Goal: Task Accomplishment & Management: Use online tool/utility

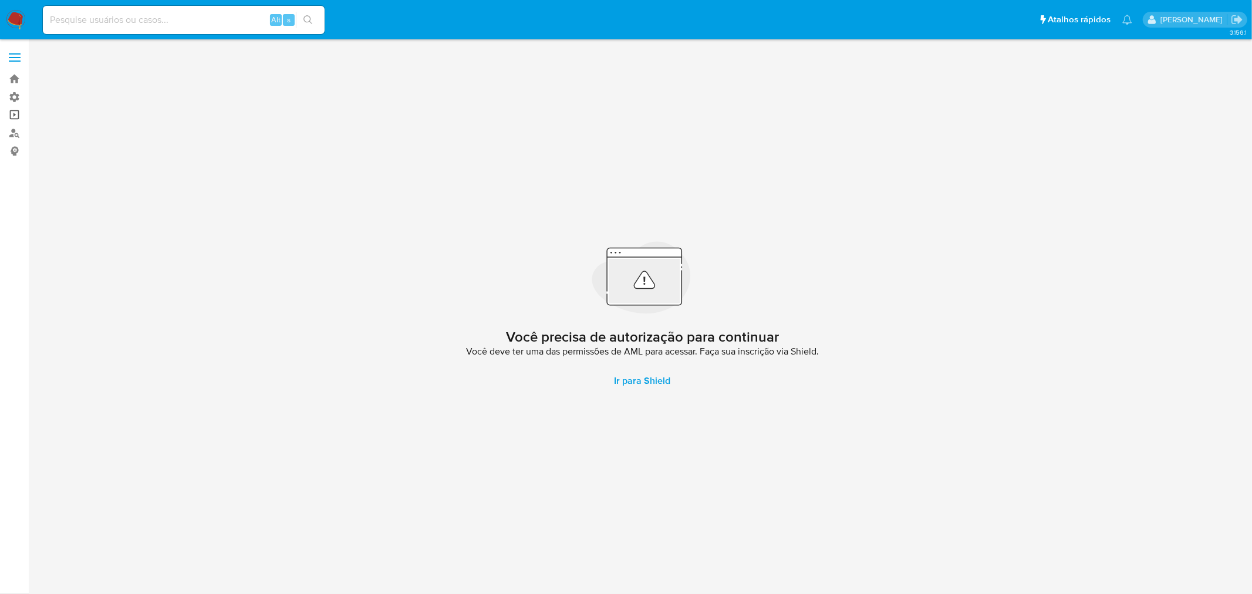
click at [13, 116] on link "Operações em massa" at bounding box center [70, 115] width 140 height 18
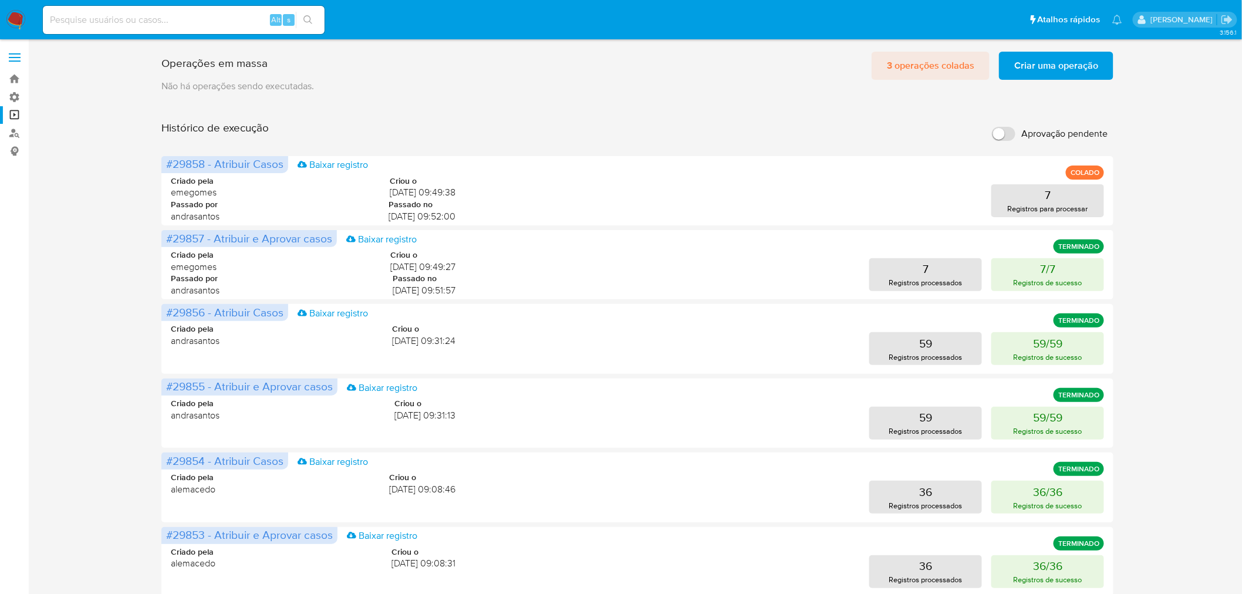
click at [929, 70] on span "3 operações coladas" at bounding box center [930, 66] width 87 height 26
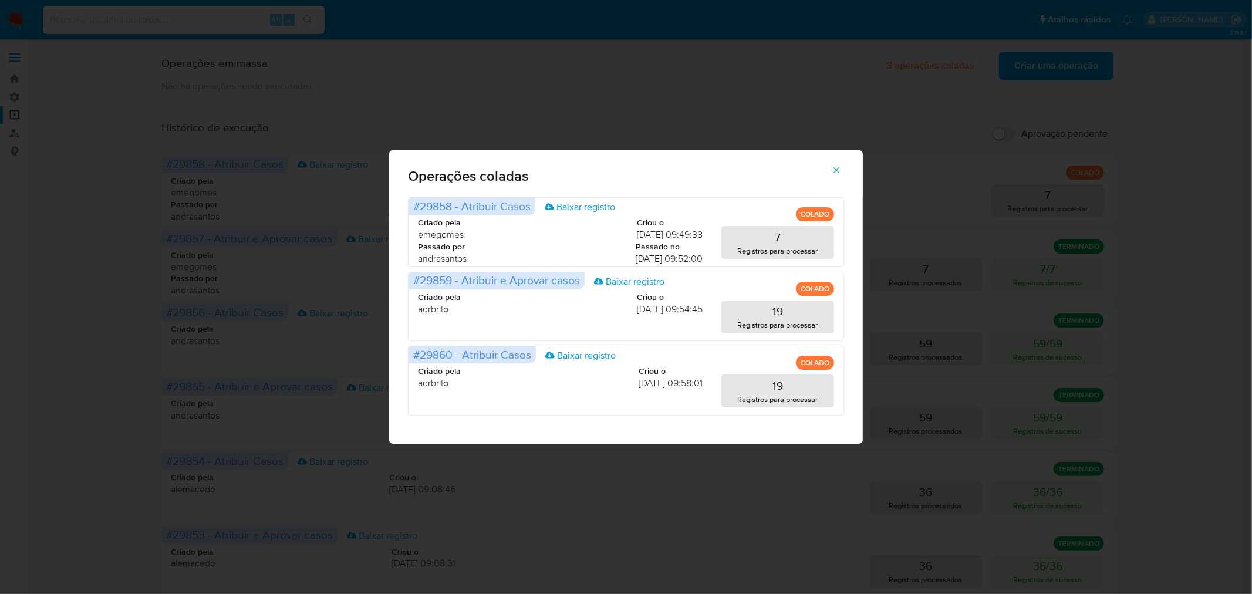
click at [832, 164] on span "button" at bounding box center [836, 170] width 11 height 26
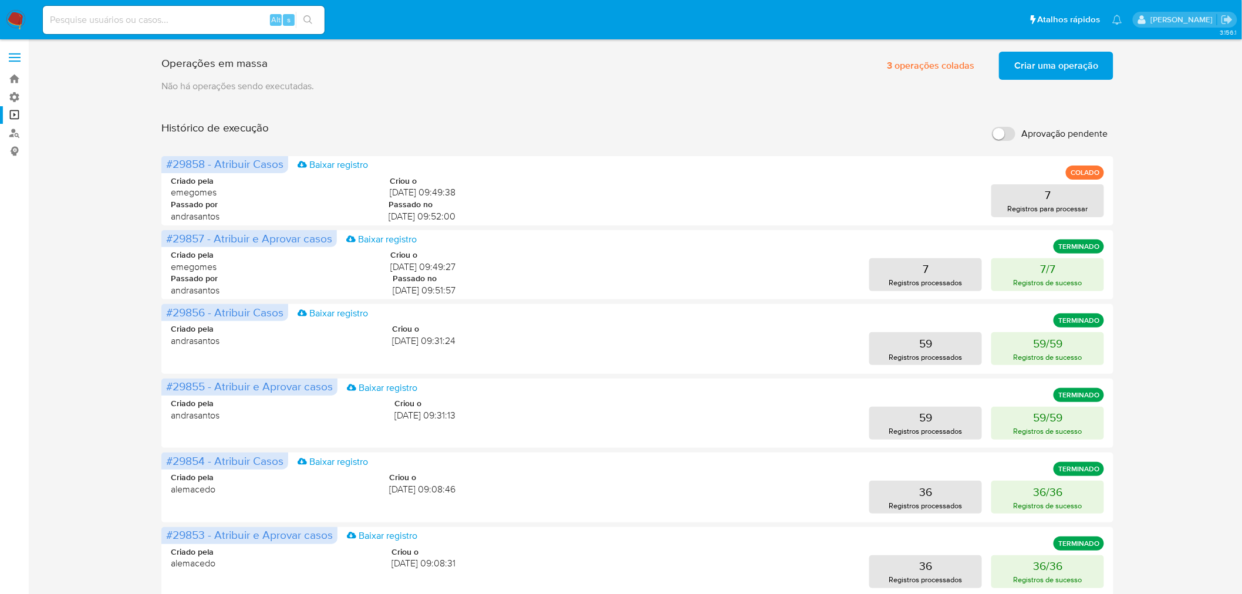
click at [1018, 57] on span "Criar uma operação" at bounding box center [1056, 66] width 84 height 26
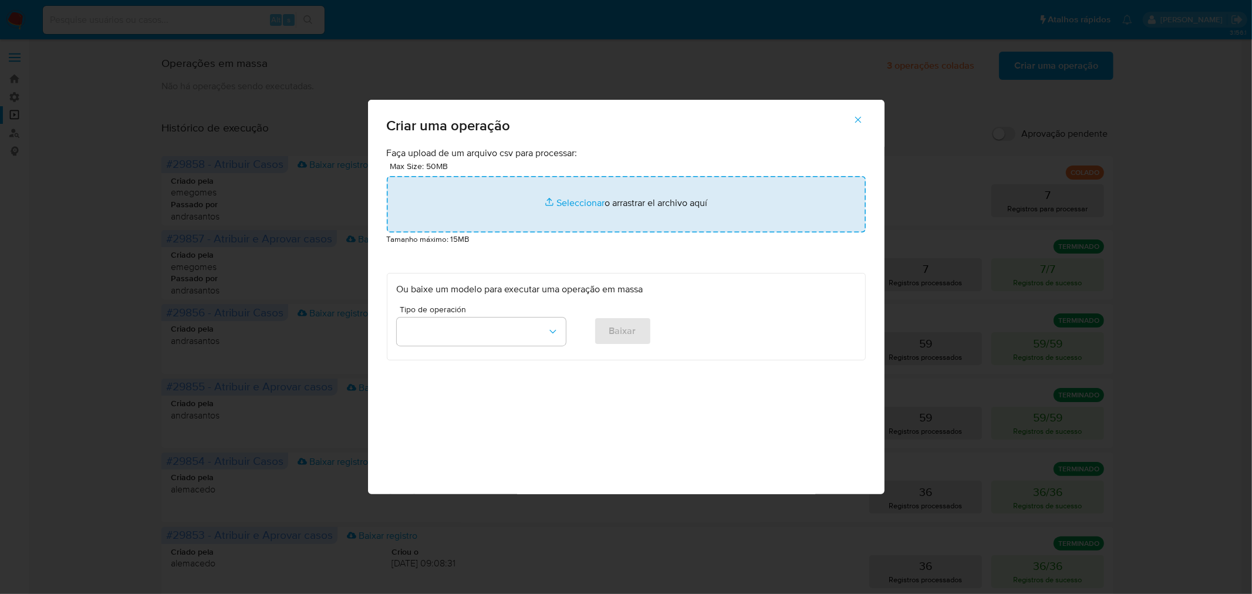
click at [671, 192] on input "file" at bounding box center [626, 204] width 479 height 56
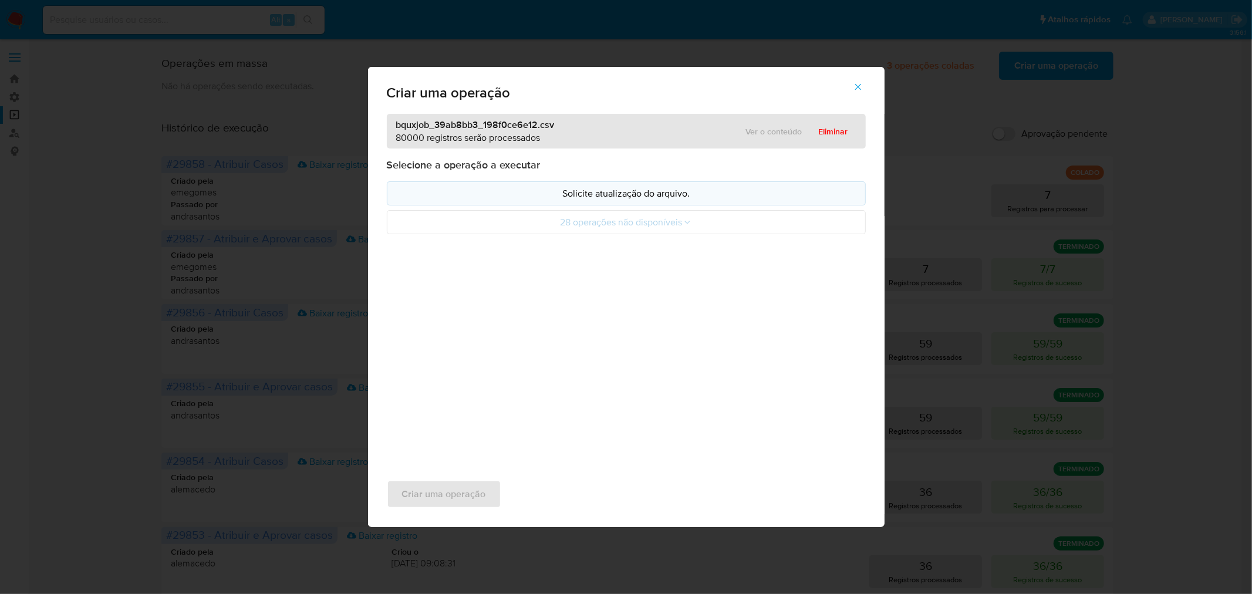
click at [635, 190] on p "Solicite atualização do arquivo." at bounding box center [626, 193] width 459 height 13
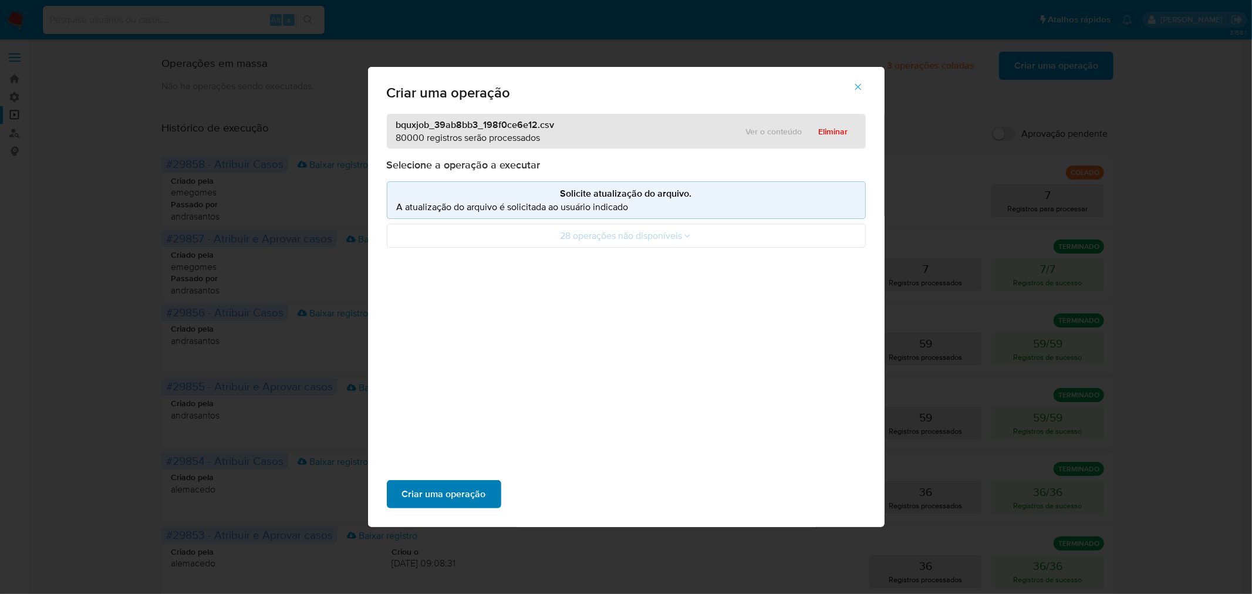
click at [467, 484] on span "Criar uma operação" at bounding box center [444, 494] width 84 height 26
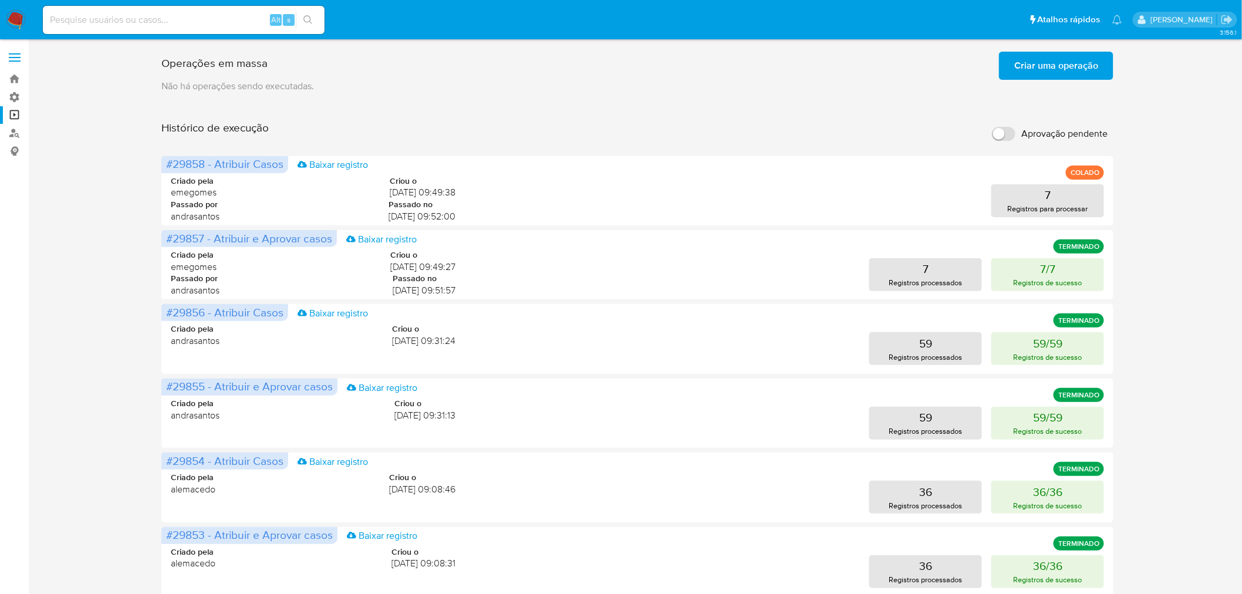
click at [1011, 135] on input "Aprovação pendente" at bounding box center [1003, 134] width 23 height 14
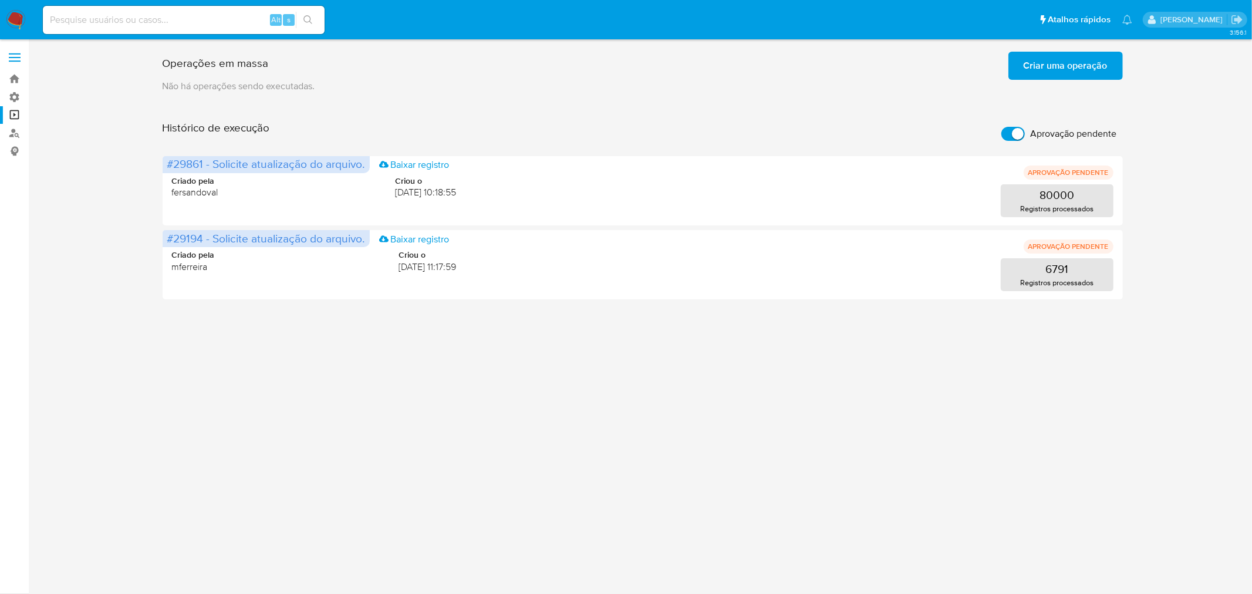
click at [1058, 62] on span "Criar uma operação" at bounding box center [1066, 66] width 84 height 26
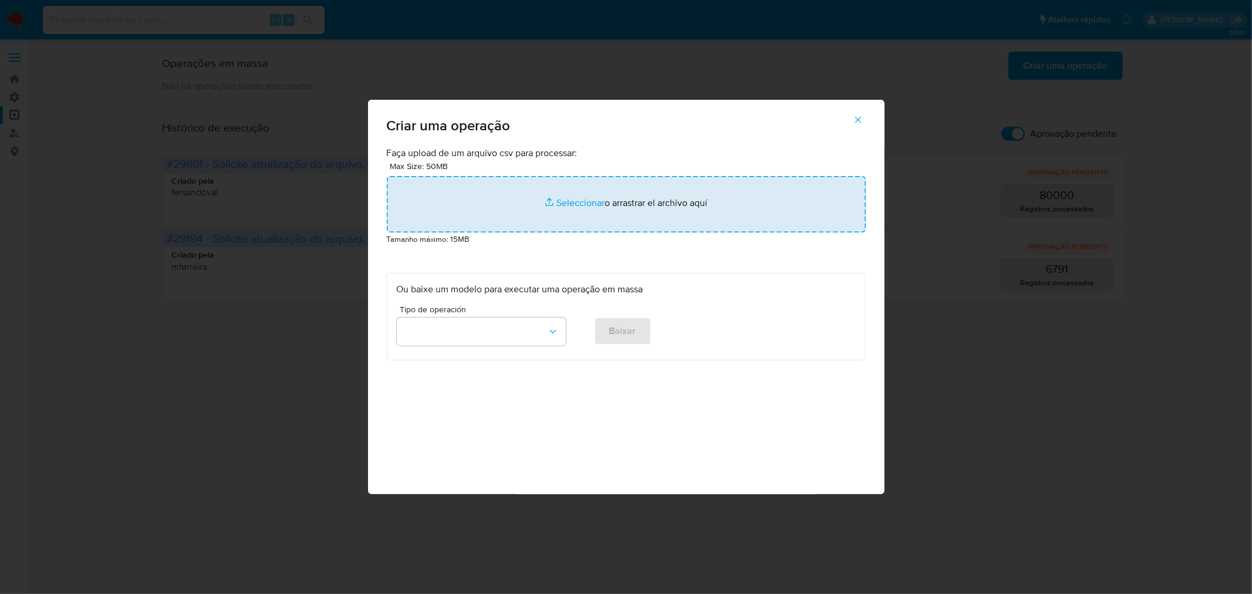
click at [582, 200] on input "file" at bounding box center [626, 204] width 479 height 56
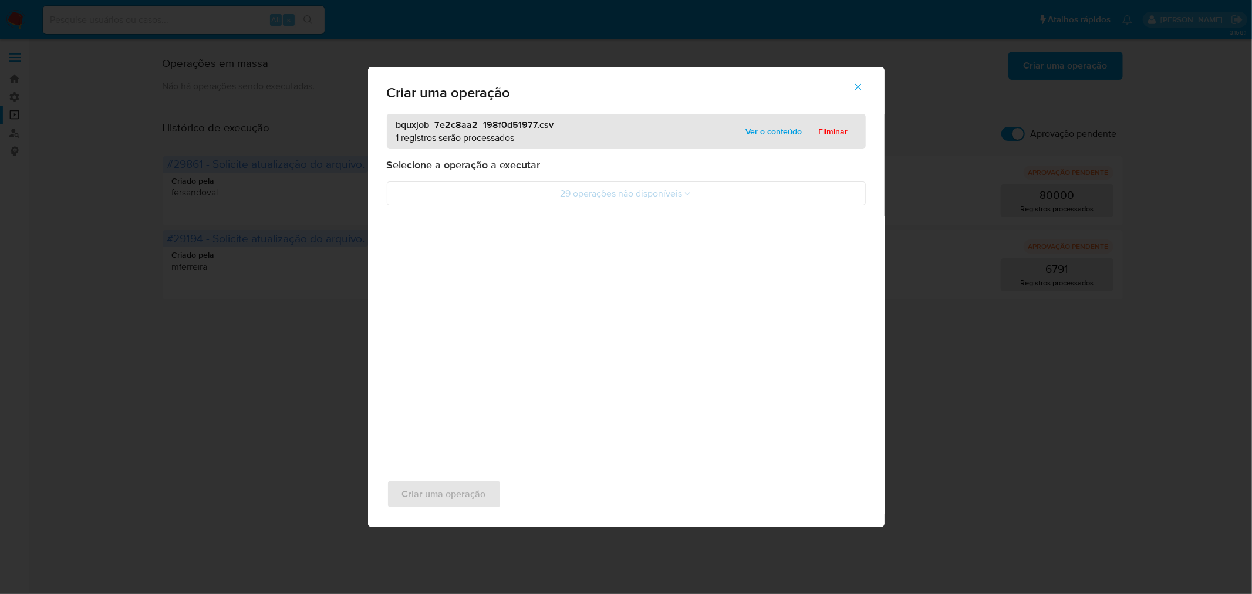
click at [859, 82] on icon "button" at bounding box center [858, 87] width 11 height 11
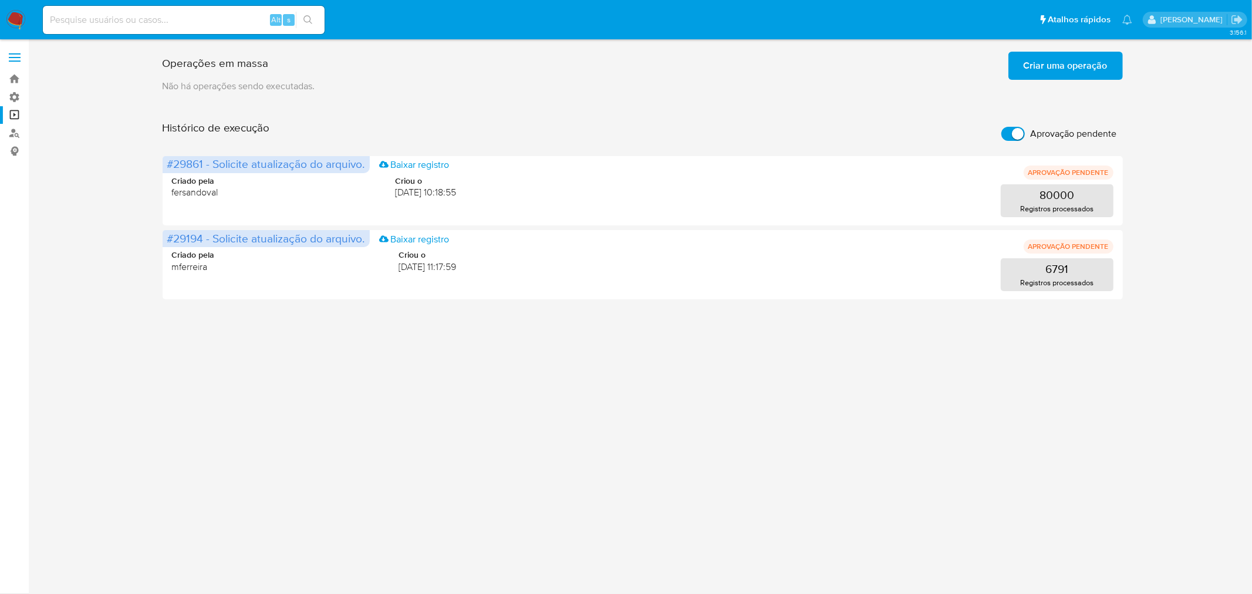
click at [1051, 62] on span "Criar uma operação" at bounding box center [1066, 66] width 84 height 26
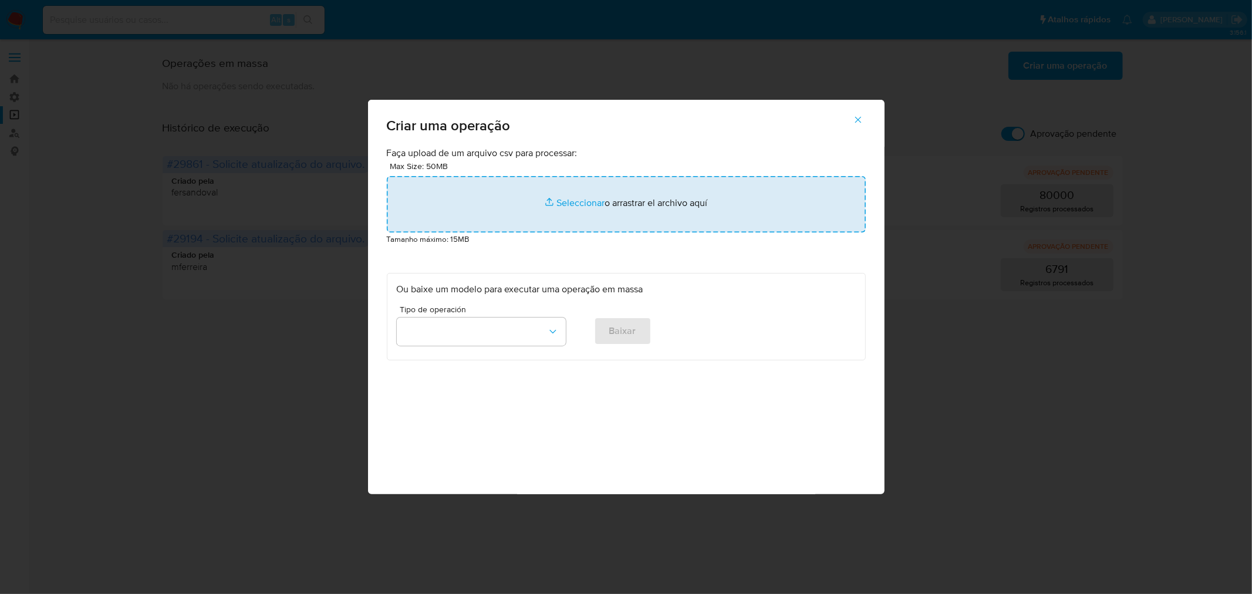
click at [602, 196] on input "file" at bounding box center [626, 204] width 479 height 56
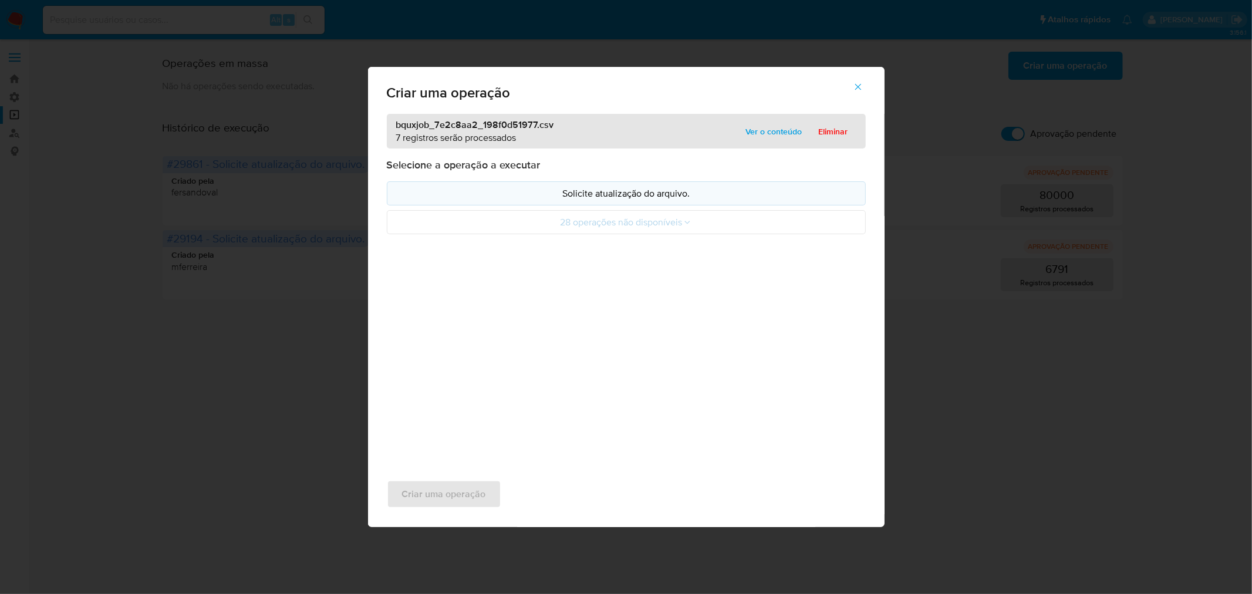
click at [677, 195] on p "Solicite atualização do arquivo." at bounding box center [626, 193] width 459 height 13
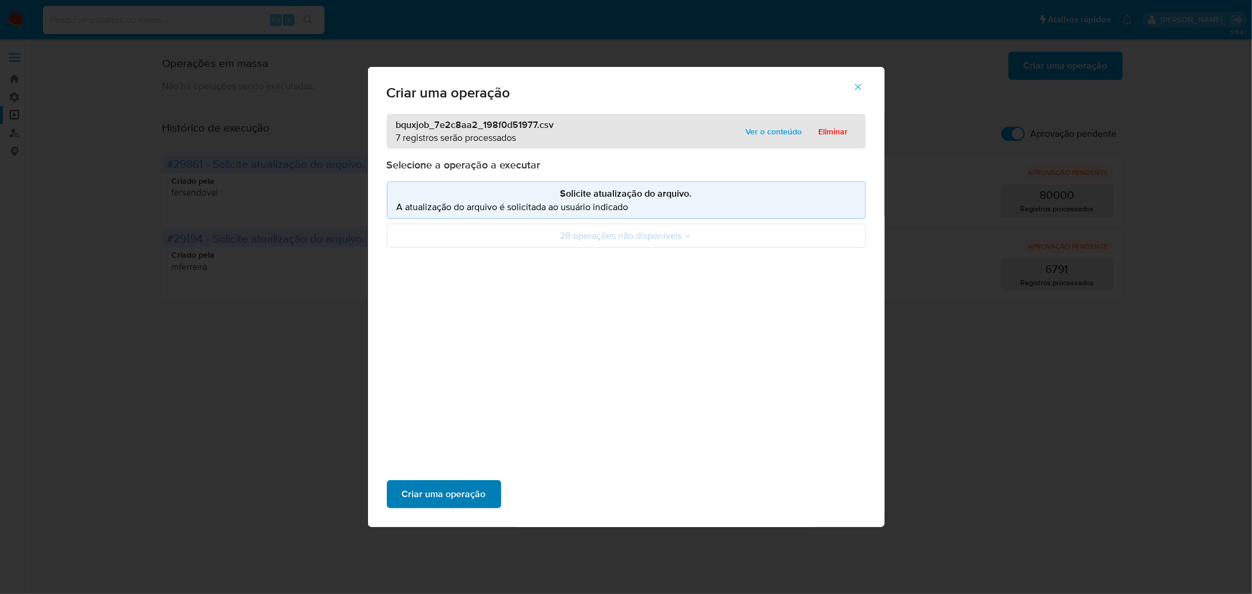
click at [434, 489] on span "Criar uma operação" at bounding box center [444, 494] width 84 height 26
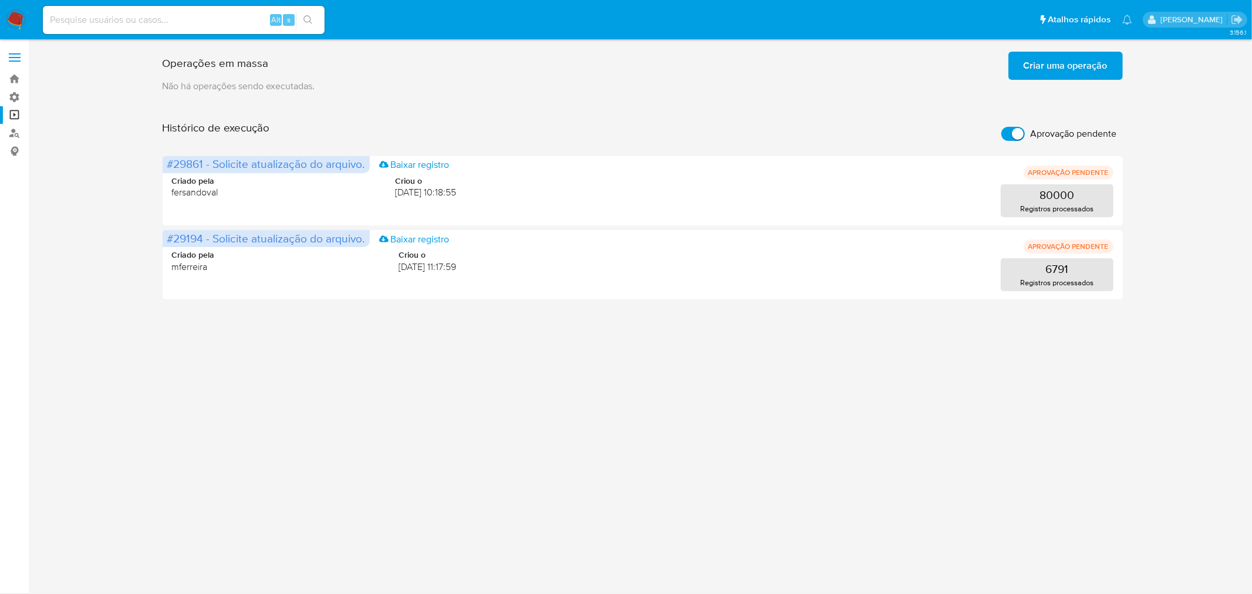
click at [1004, 141] on label "Aprovação pendente" at bounding box center [1058, 134] width 127 height 26
click at [1004, 141] on input "Aprovação pendente" at bounding box center [1012, 134] width 23 height 14
checkbox input "false"
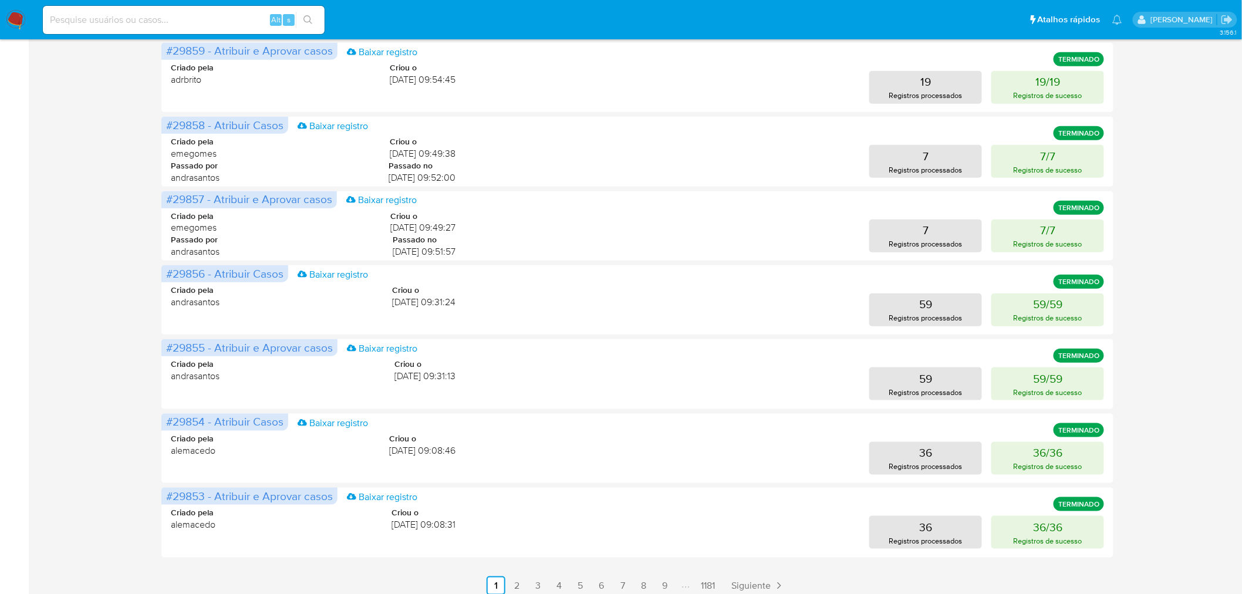
scroll to position [343, 0]
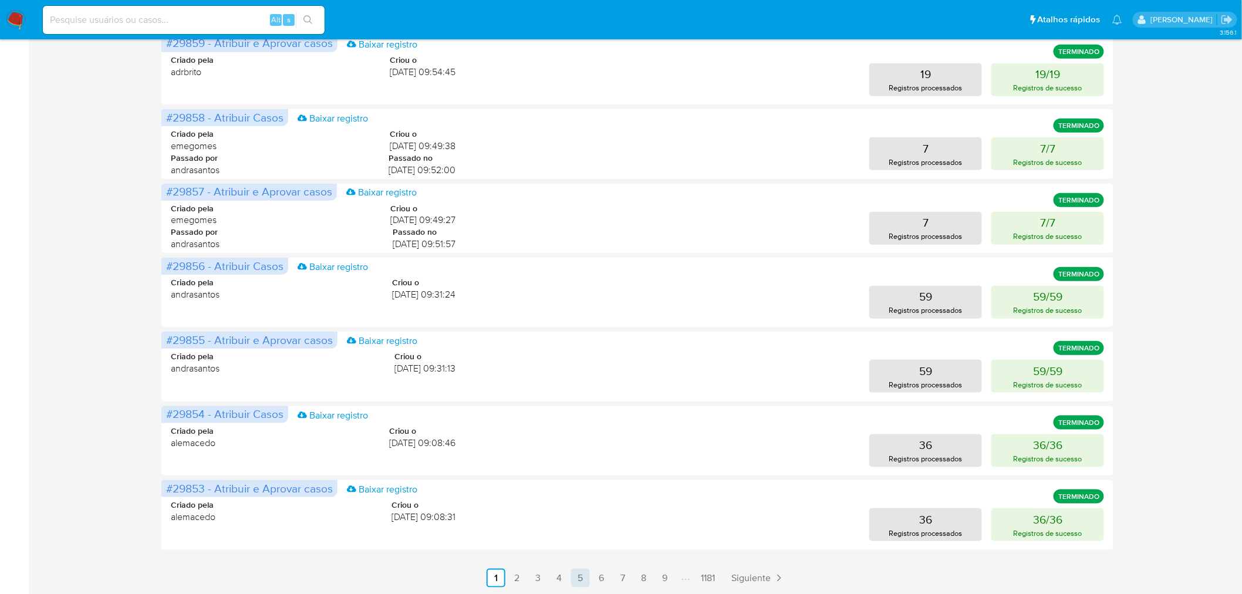
click at [584, 576] on link "5" at bounding box center [580, 578] width 19 height 19
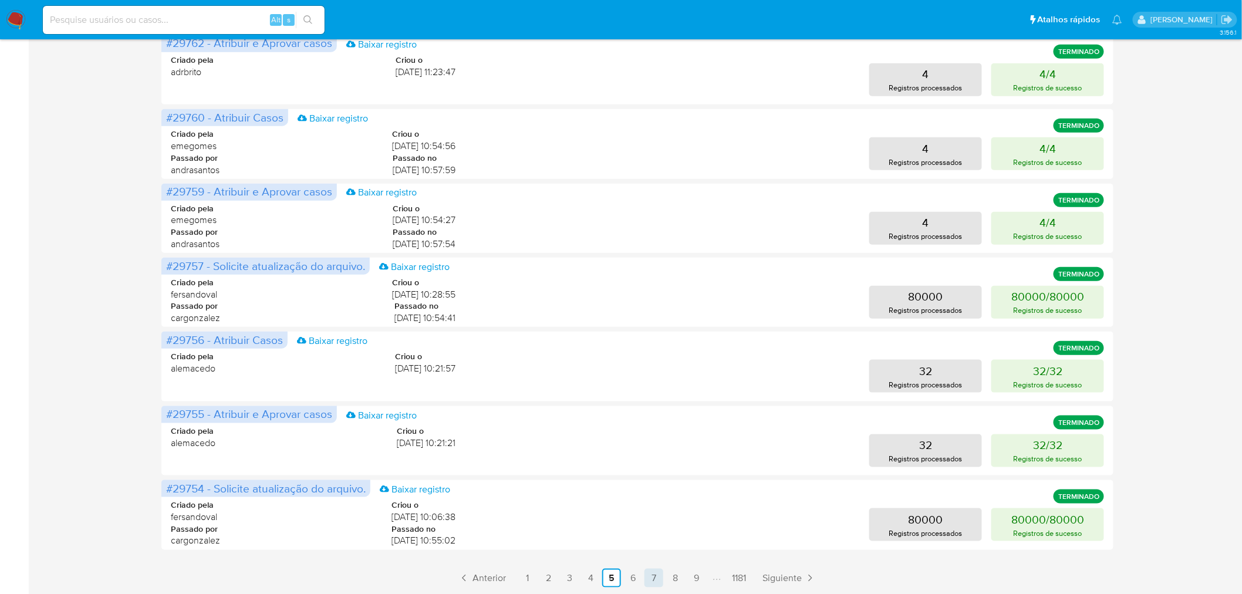
click at [656, 582] on link "7" at bounding box center [653, 578] width 19 height 19
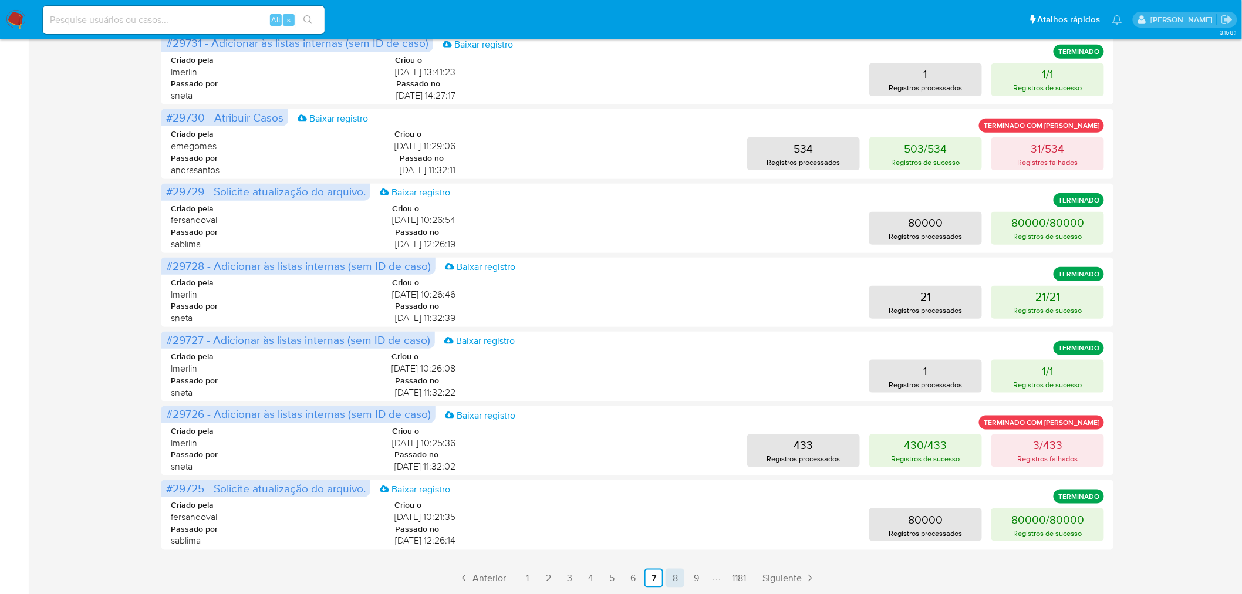
click at [675, 582] on link "8" at bounding box center [675, 578] width 19 height 19
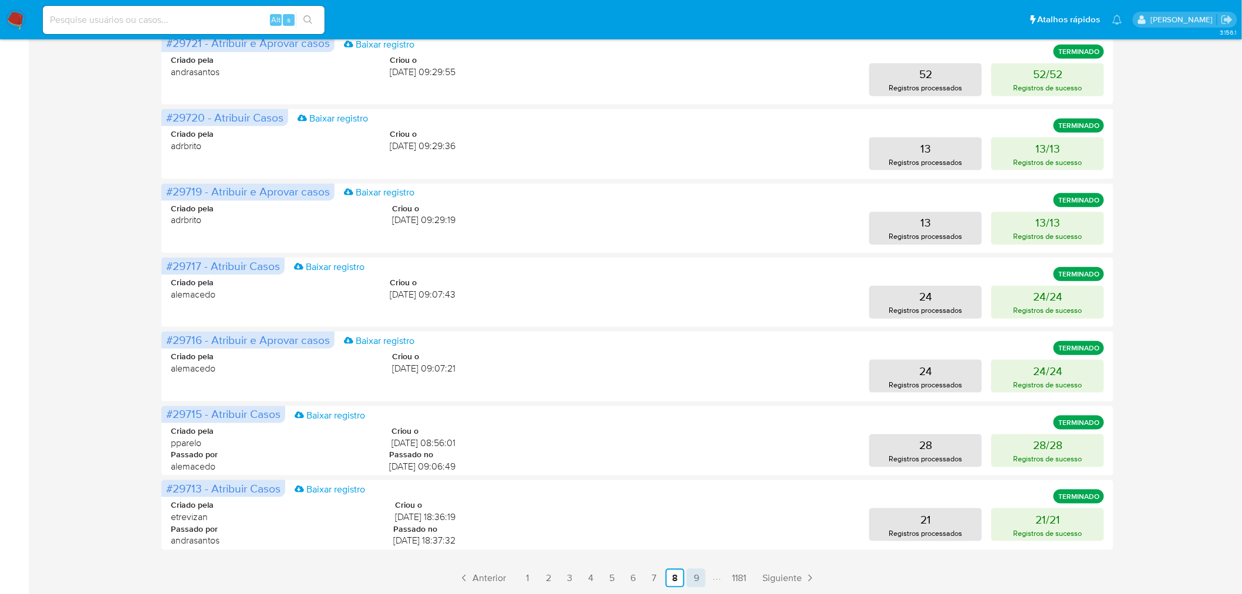
click at [697, 578] on link "9" at bounding box center [696, 578] width 19 height 19
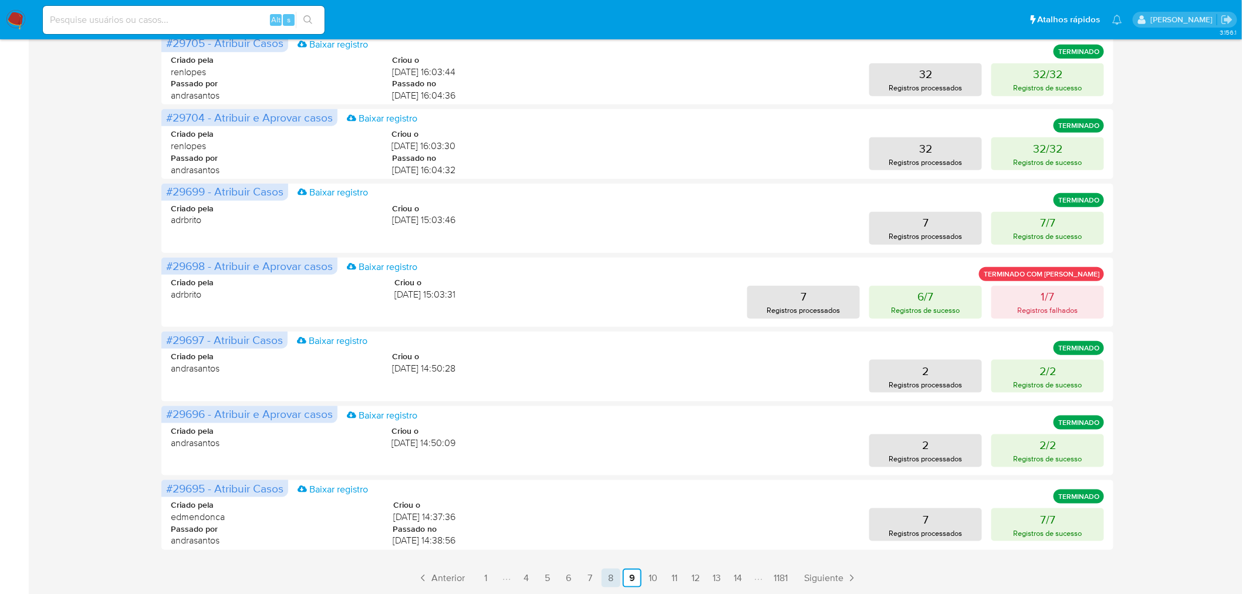
click at [609, 582] on link "8" at bounding box center [611, 578] width 19 height 19
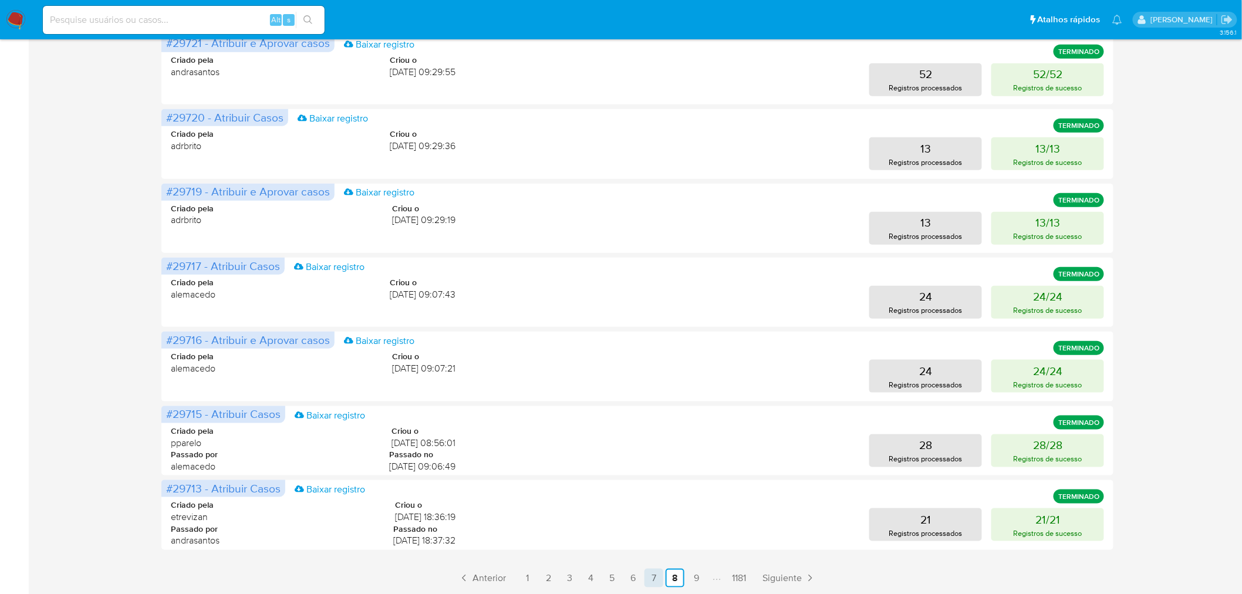
click at [654, 577] on link "7" at bounding box center [653, 578] width 19 height 19
